Goal: Book appointment/travel/reservation

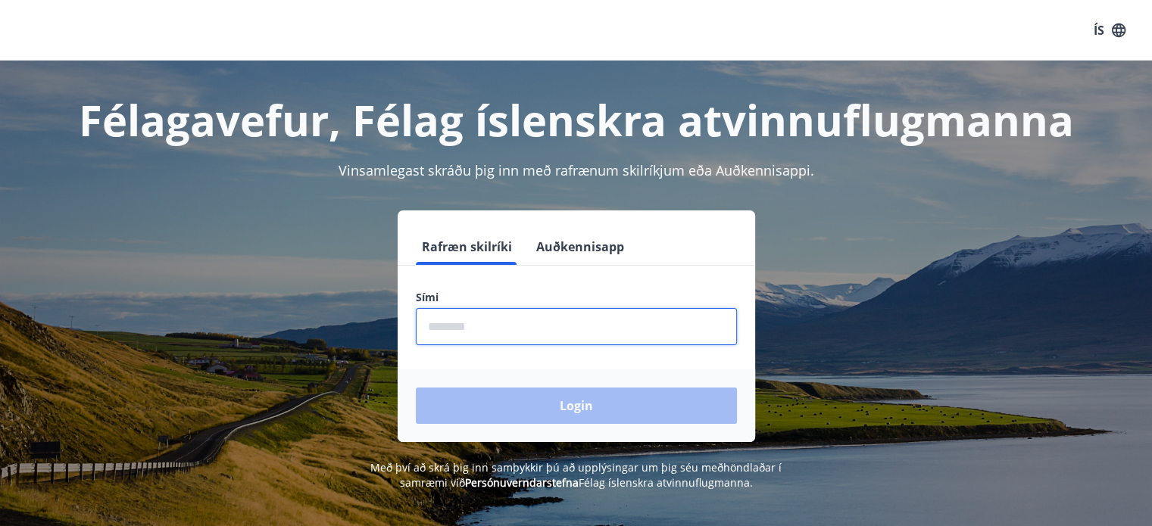
click at [524, 325] on input "phone" at bounding box center [576, 326] width 321 height 37
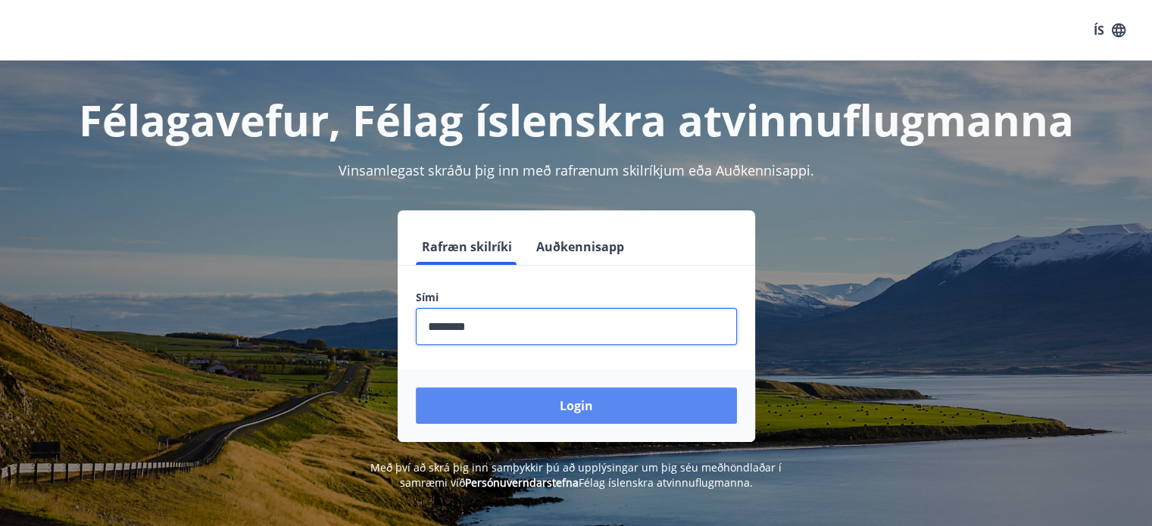
type input "********"
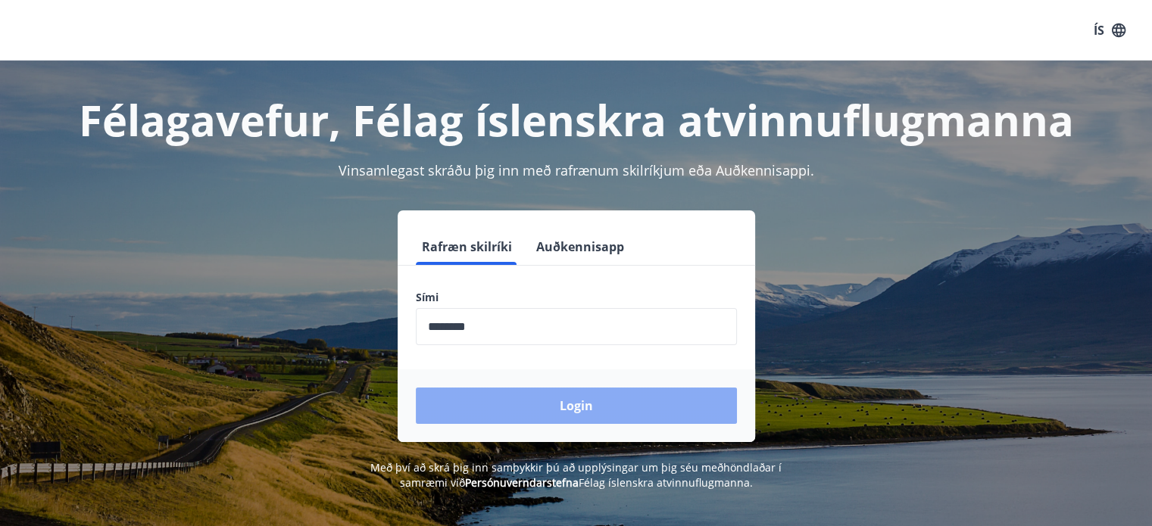
click at [557, 398] on button "Login" at bounding box center [576, 406] width 321 height 36
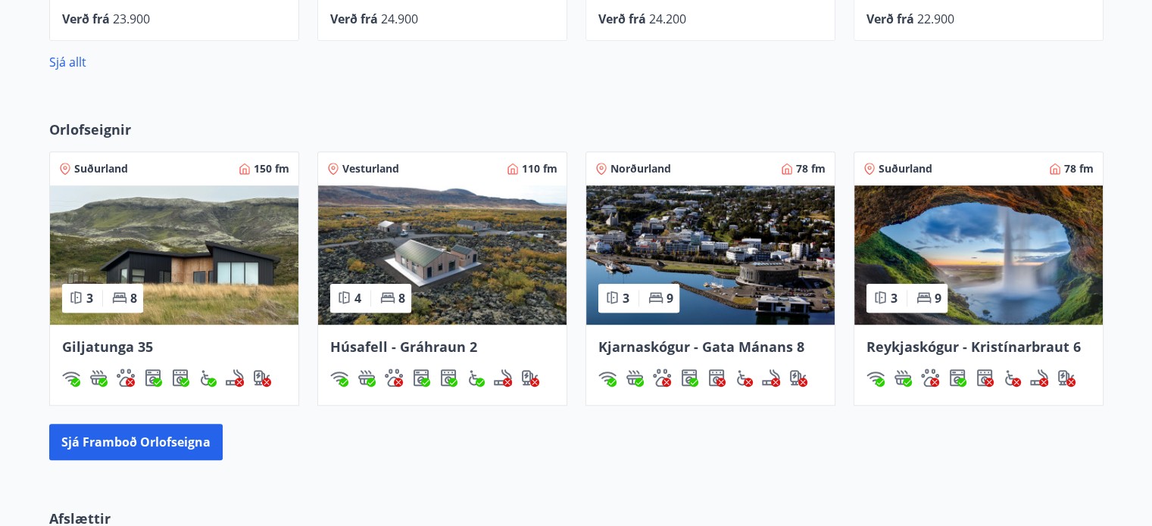
scroll to position [909, 0]
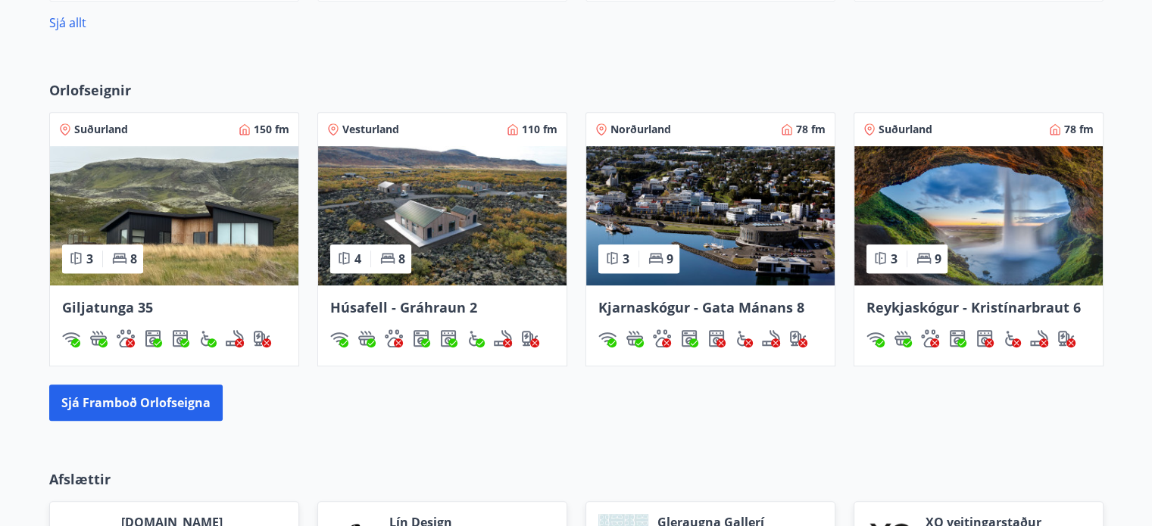
click at [696, 184] on img at bounding box center [710, 215] width 248 height 139
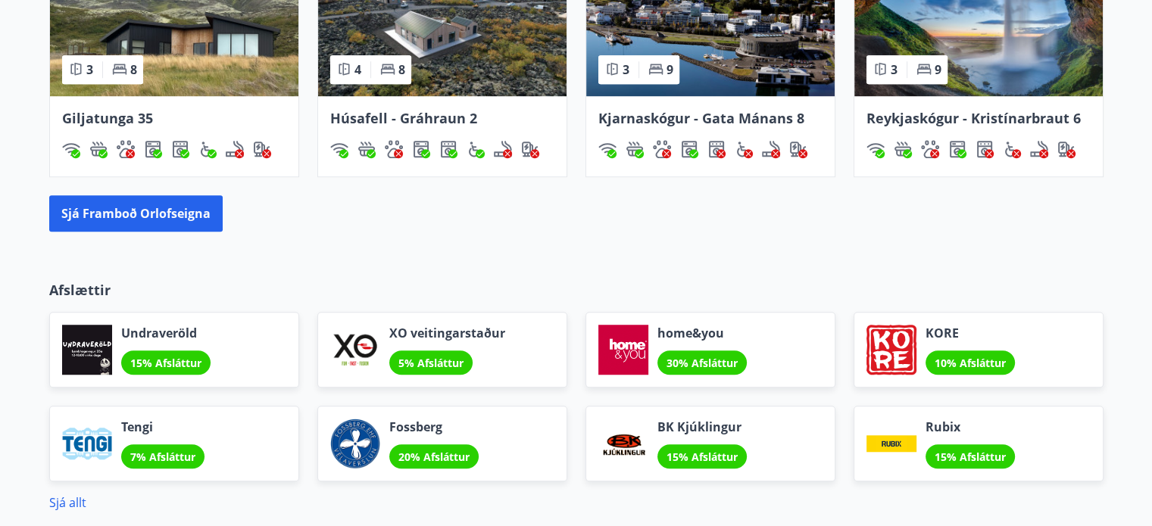
scroll to position [1003, 0]
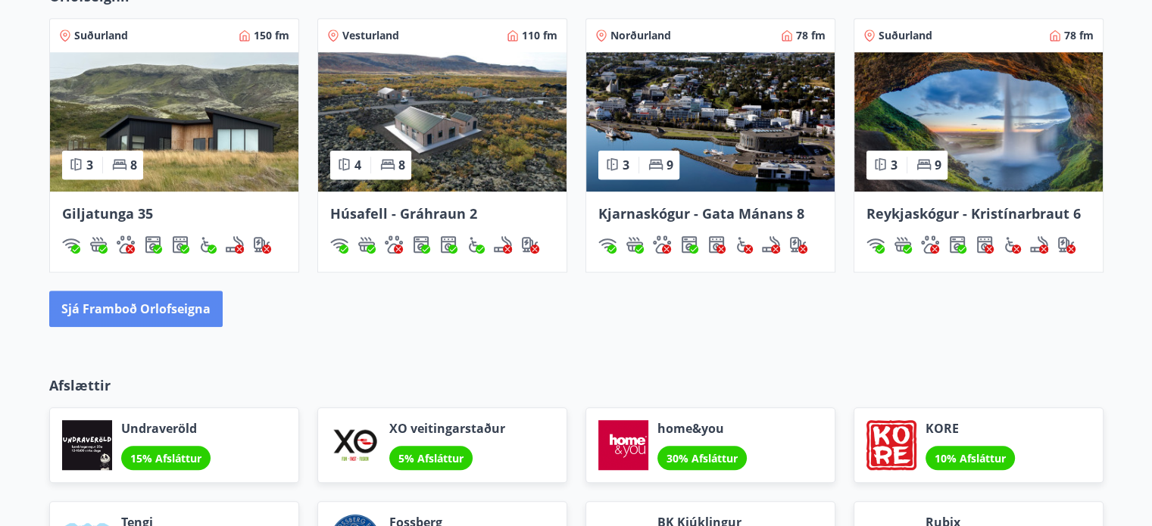
click at [173, 304] on button "Sjá framboð orlofseigna" at bounding box center [135, 309] width 173 height 36
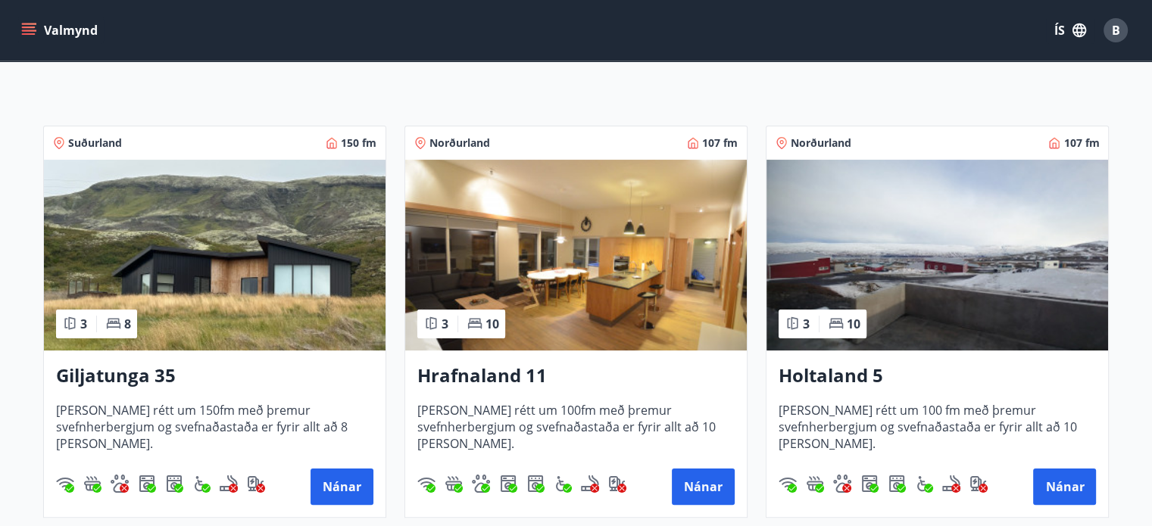
scroll to position [227, 0]
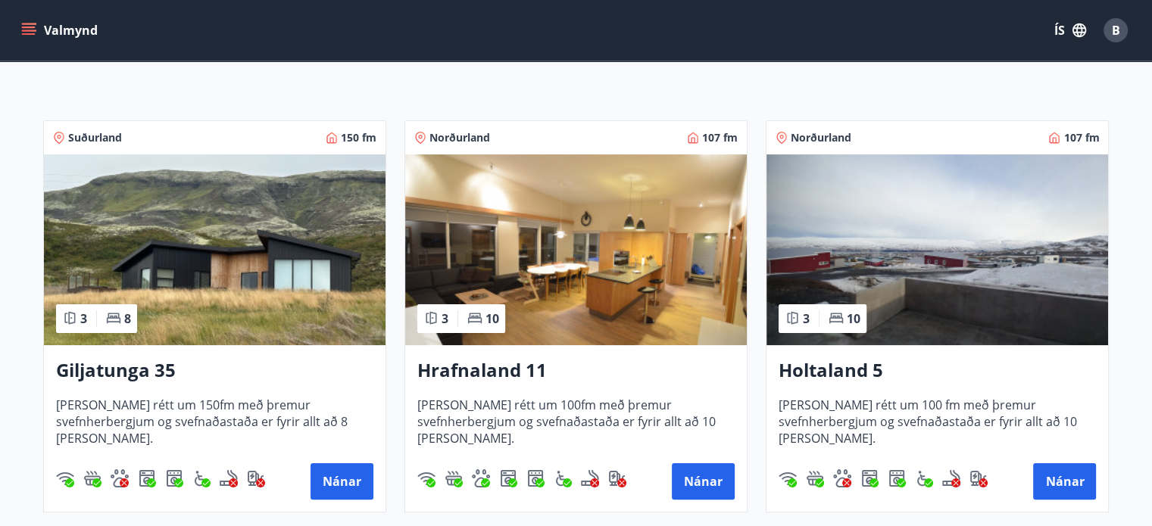
click at [885, 239] on img at bounding box center [937, 250] width 342 height 191
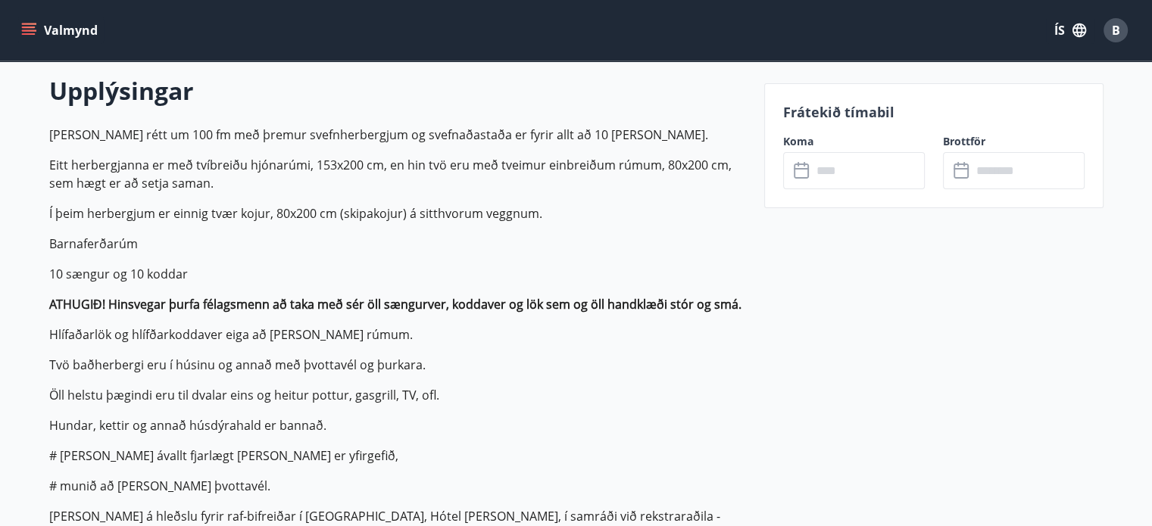
scroll to position [454, 0]
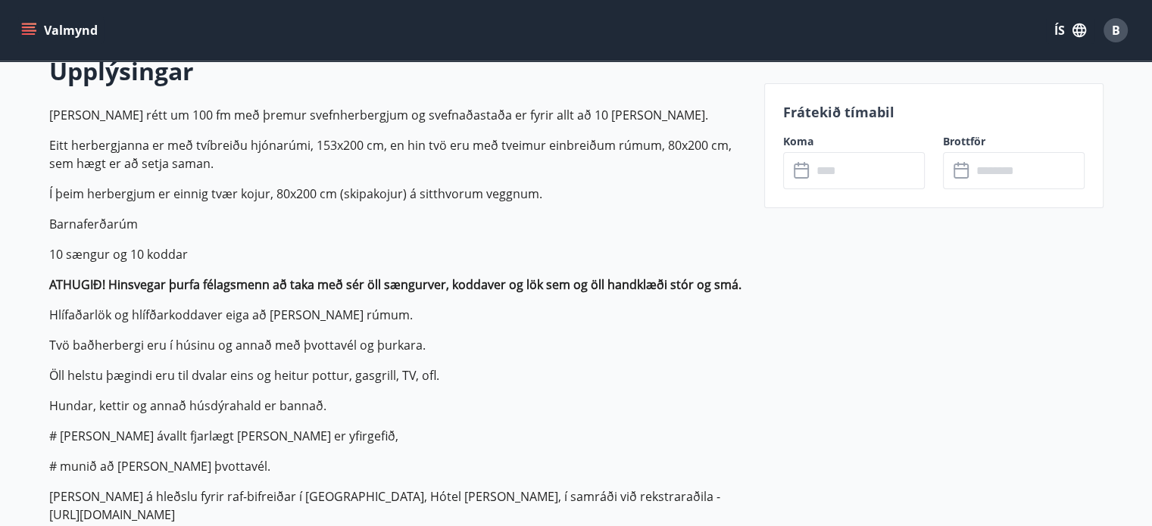
click at [850, 172] on input "text" at bounding box center [868, 170] width 113 height 37
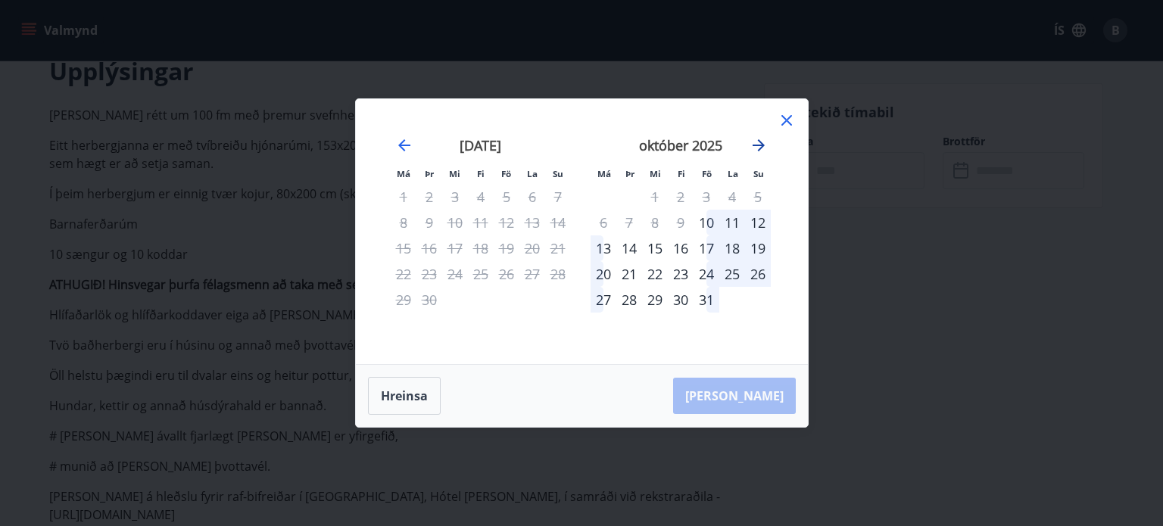
click at [756, 142] on icon "Move forward to switch to the next month." at bounding box center [759, 145] width 18 height 18
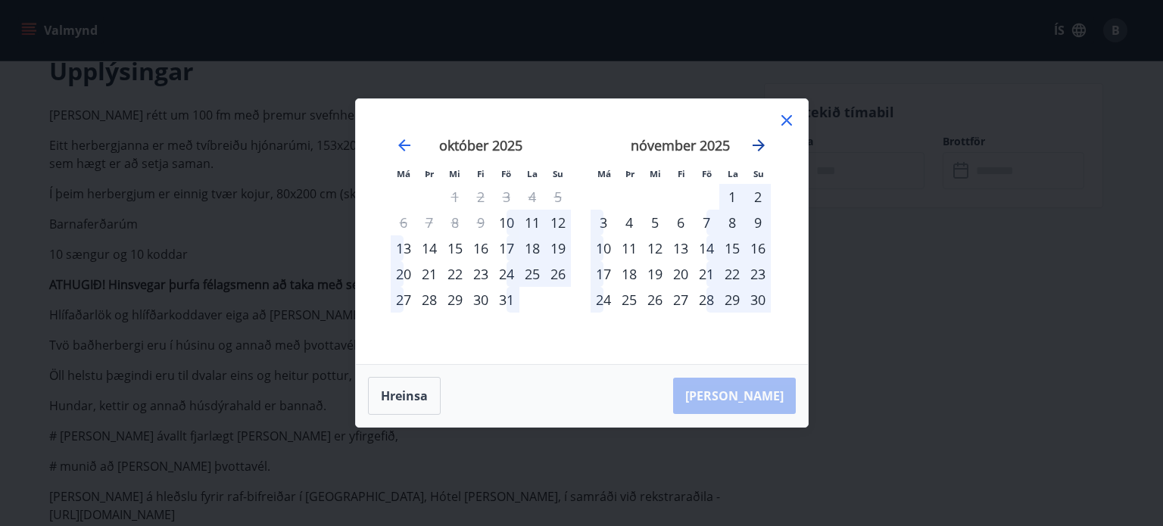
click at [758, 147] on icon "Move forward to switch to the next month." at bounding box center [759, 145] width 18 height 18
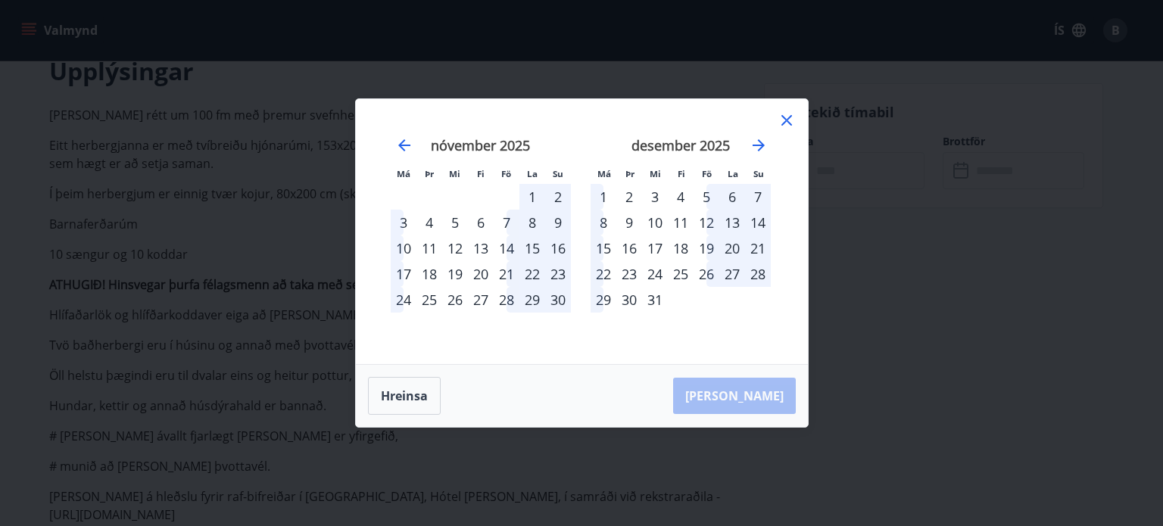
click at [701, 250] on div "19" at bounding box center [707, 249] width 26 height 26
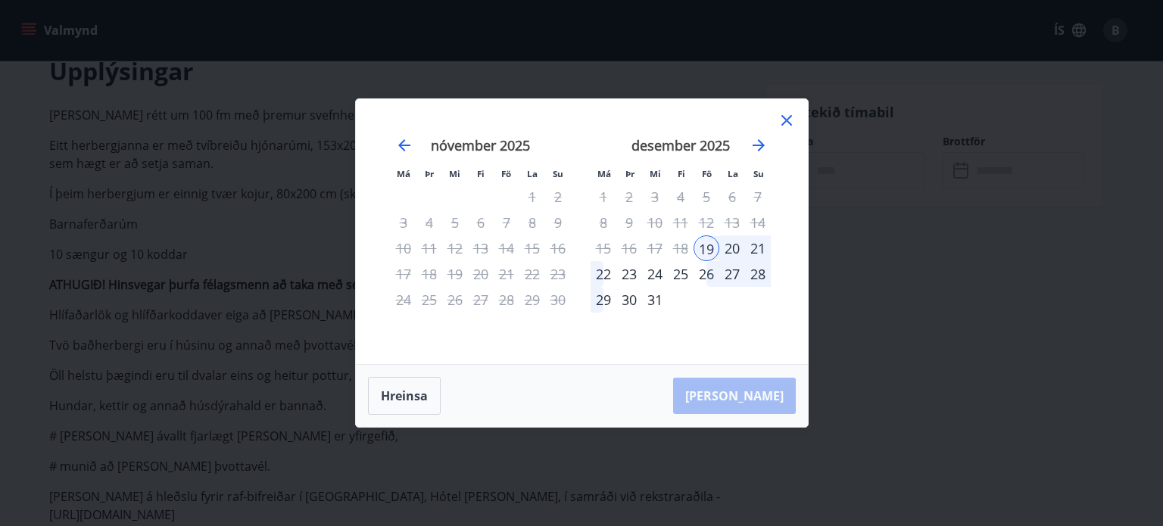
click at [706, 275] on div "26" at bounding box center [707, 274] width 26 height 26
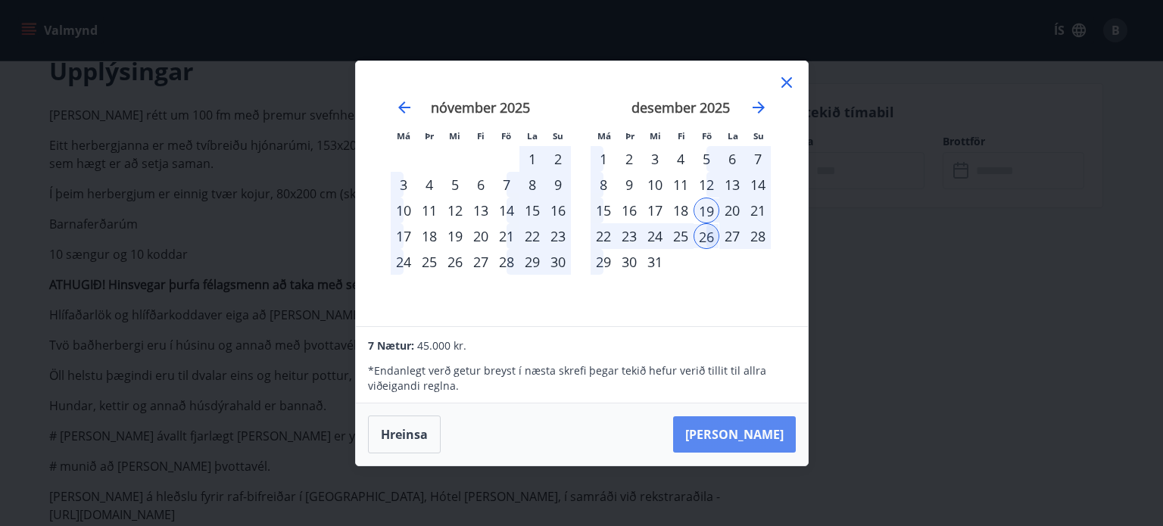
click at [766, 441] on button "[PERSON_NAME]" at bounding box center [734, 435] width 123 height 36
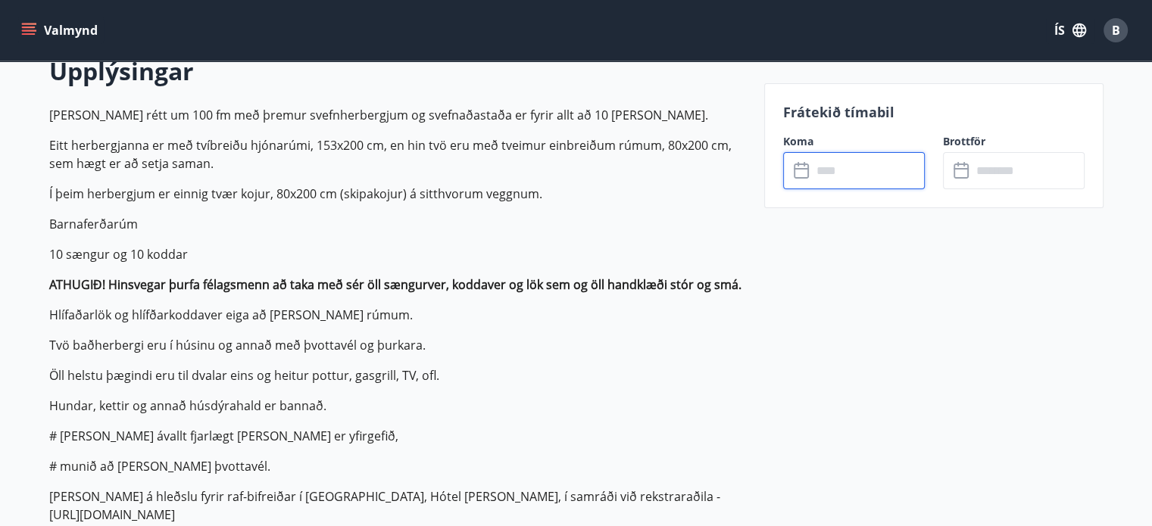
type input "******"
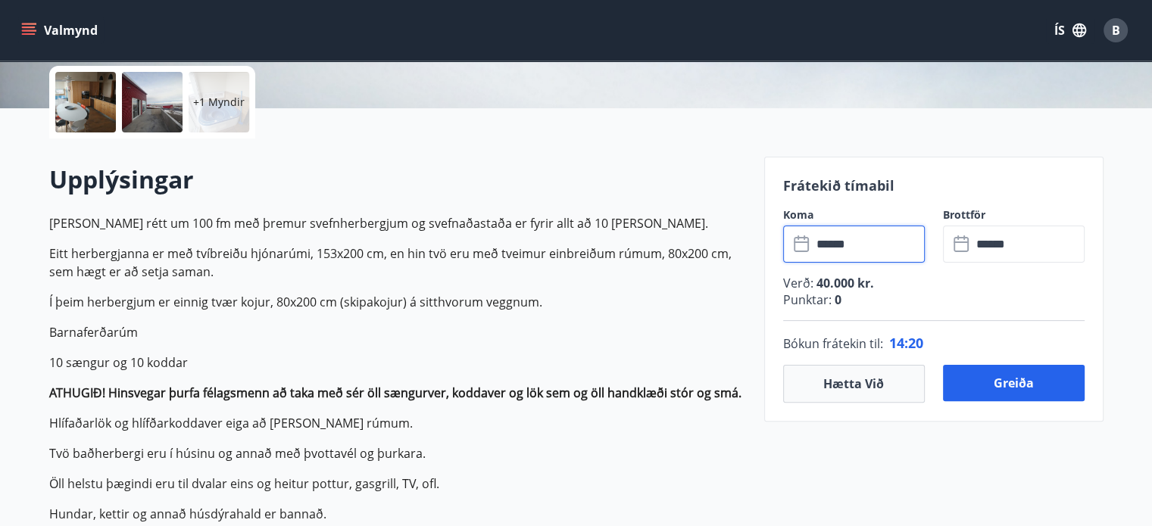
scroll to position [379, 0]
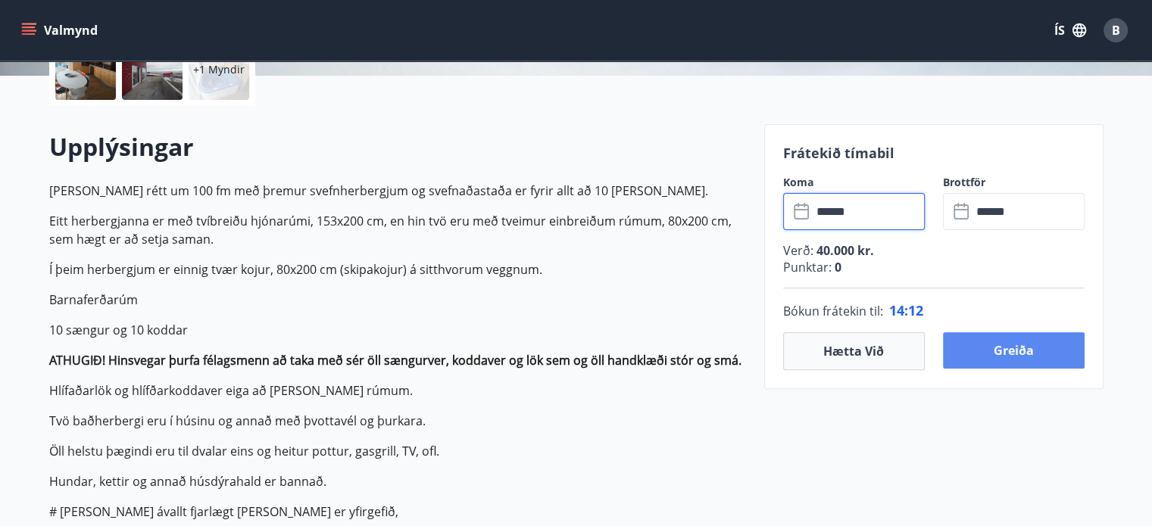
click at [972, 354] on button "Greiða" at bounding box center [1014, 350] width 142 height 36
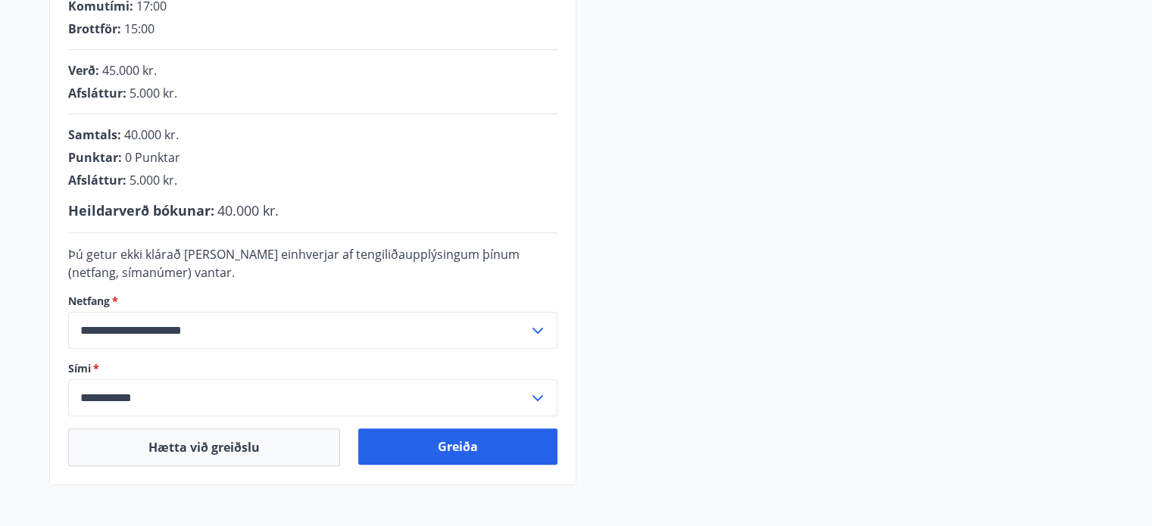
scroll to position [379, 0]
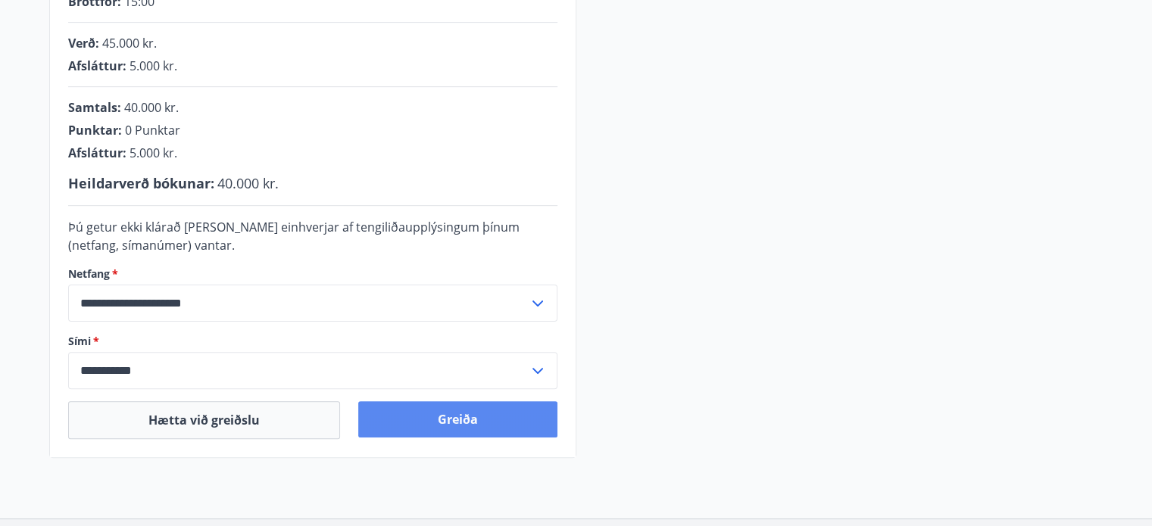
click at [457, 423] on button "Greiða" at bounding box center [457, 419] width 199 height 36
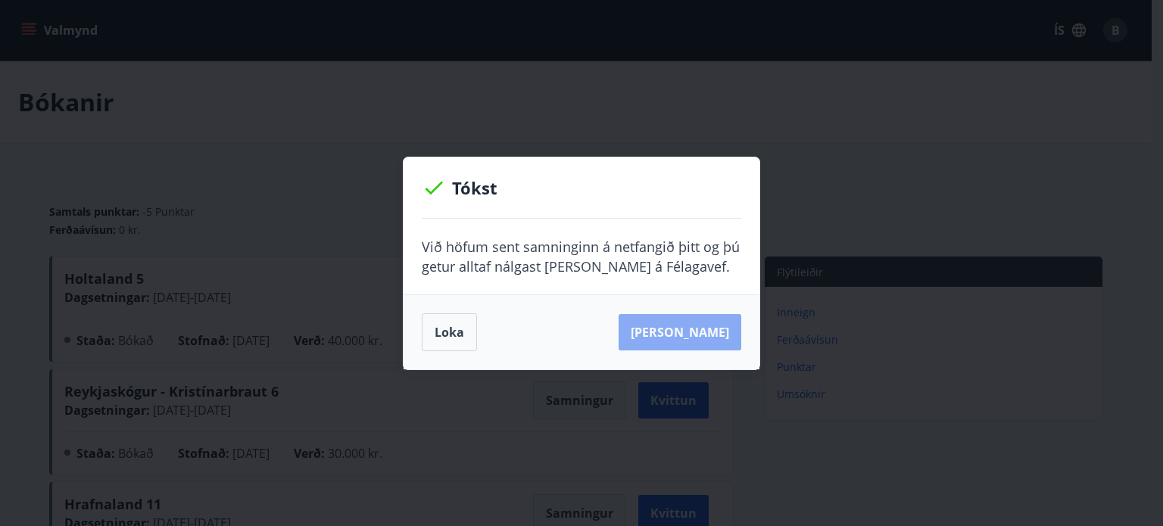
click at [732, 330] on button "Sjá samning" at bounding box center [680, 332] width 123 height 36
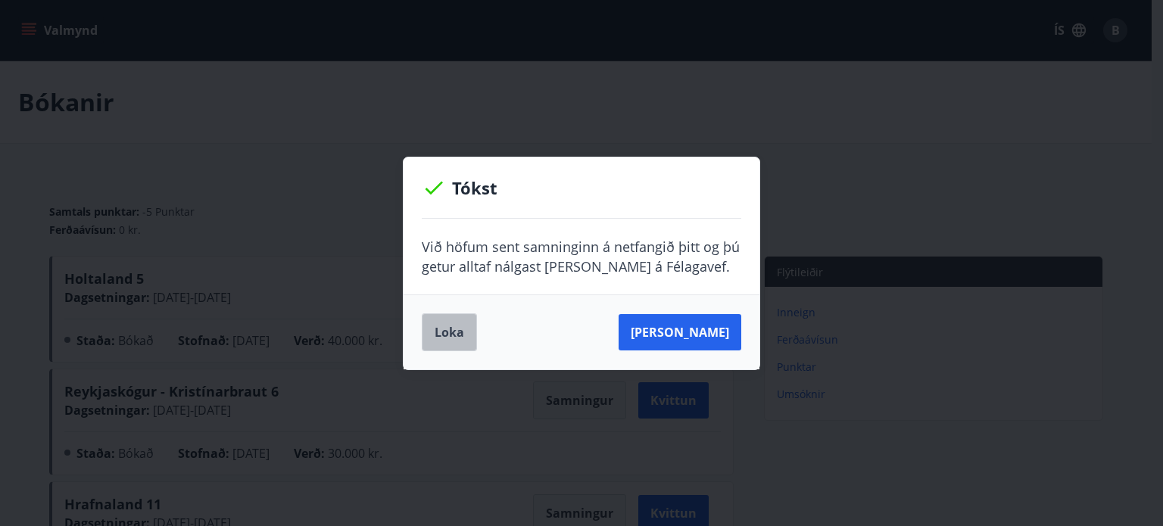
drag, startPoint x: 461, startPoint y: 345, endPoint x: 506, endPoint y: 366, distance: 49.5
click at [461, 343] on button "Loka" at bounding box center [449, 333] width 55 height 38
